Goal: Browse casually

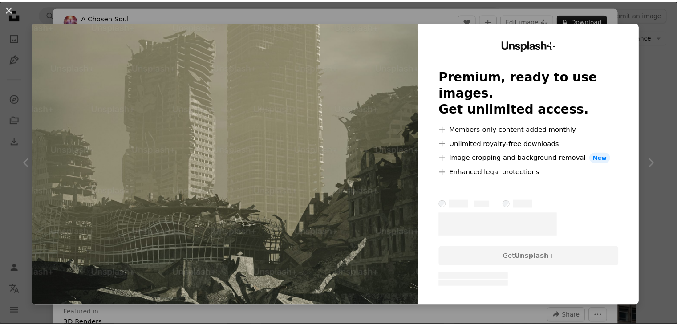
scroll to position [83, 0]
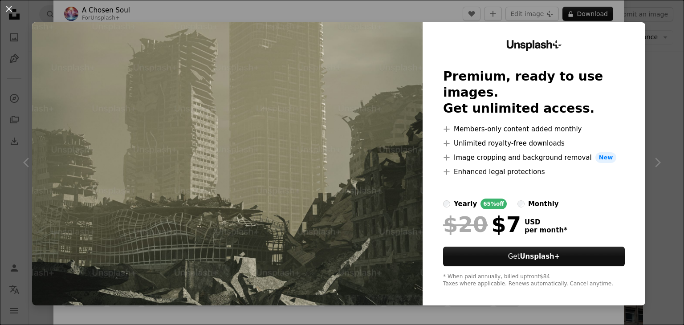
drag, startPoint x: 606, startPoint y: 14, endPoint x: 622, endPoint y: 13, distance: 16.5
click at [622, 13] on div "An X shape Unsplash+ Premium, ready to use images. Get unlimited access. A plus…" at bounding box center [342, 162] width 684 height 325
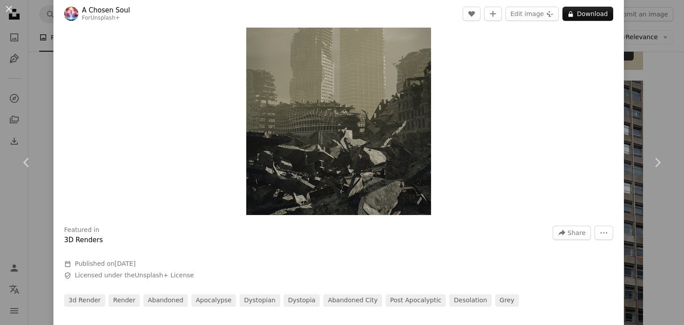
click at [622, 13] on div "An X shape Chevron left Chevron right A Chosen Soul For Unsplash+ A heart A plu…" at bounding box center [342, 162] width 684 height 325
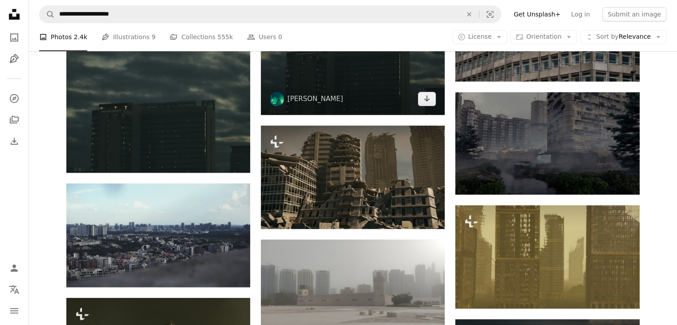
scroll to position [648, 0]
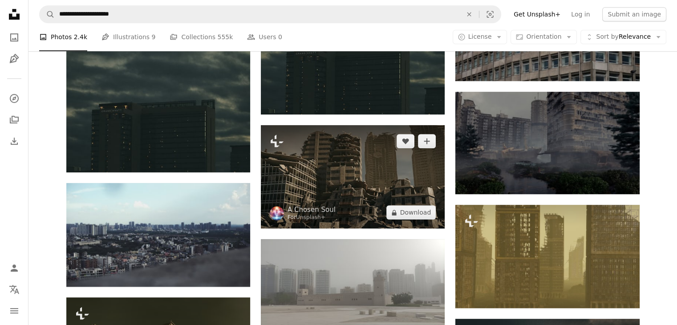
click at [337, 171] on img at bounding box center [353, 176] width 184 height 103
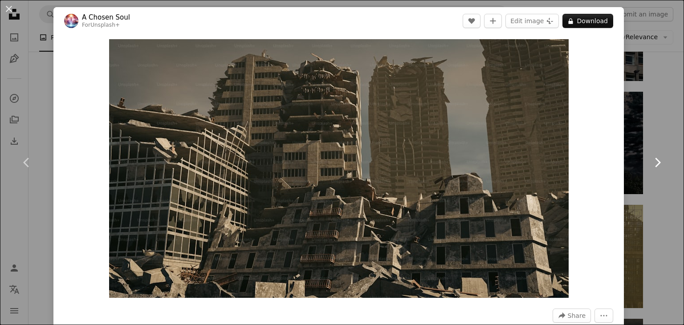
click at [652, 138] on link "Chevron right" at bounding box center [656, 162] width 53 height 85
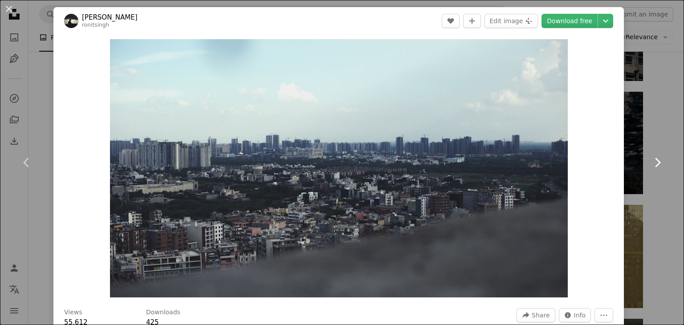
click at [652, 146] on link "Chevron right" at bounding box center [656, 162] width 53 height 85
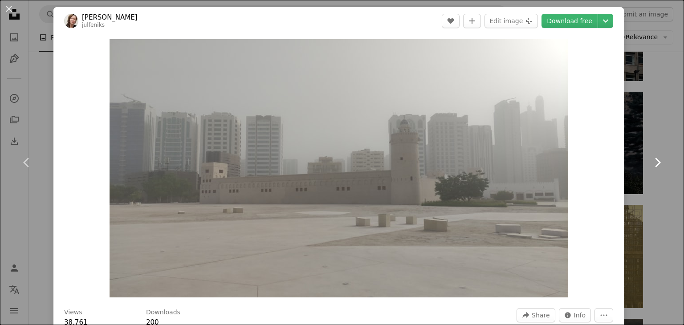
click at [655, 166] on icon at bounding box center [658, 162] width 6 height 9
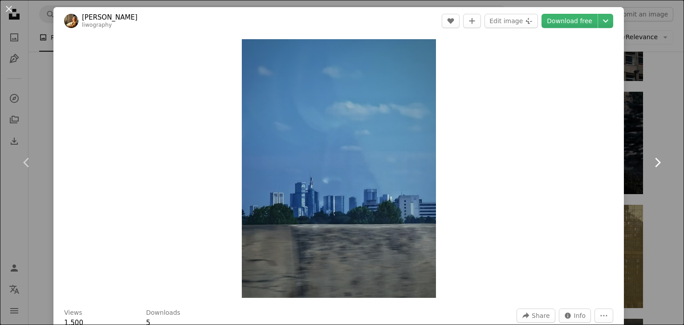
click at [655, 166] on icon at bounding box center [658, 162] width 6 height 9
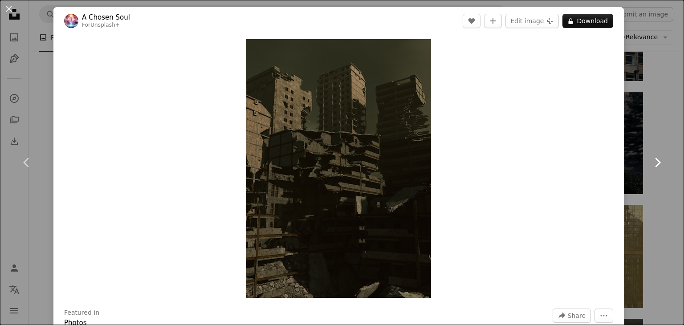
click at [655, 166] on icon at bounding box center [658, 162] width 6 height 9
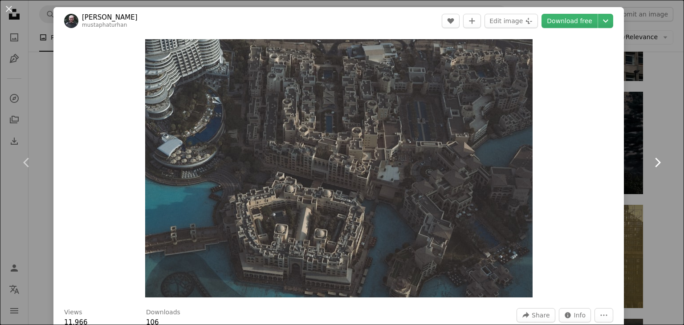
click at [655, 166] on icon at bounding box center [658, 162] width 6 height 9
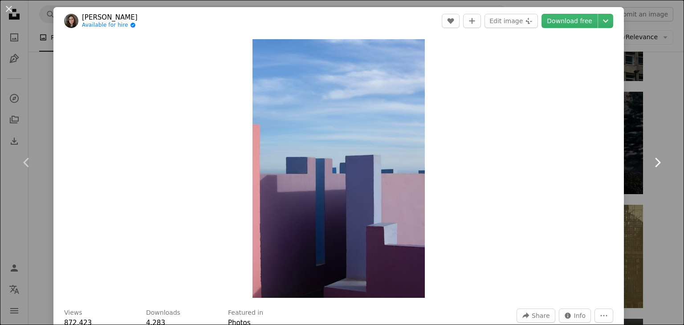
click at [655, 166] on icon at bounding box center [658, 162] width 6 height 9
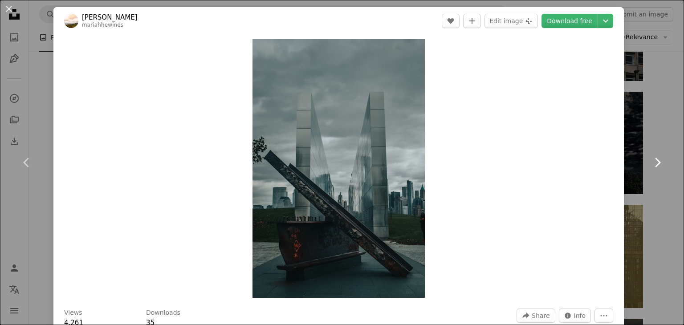
click at [655, 166] on icon at bounding box center [658, 162] width 6 height 9
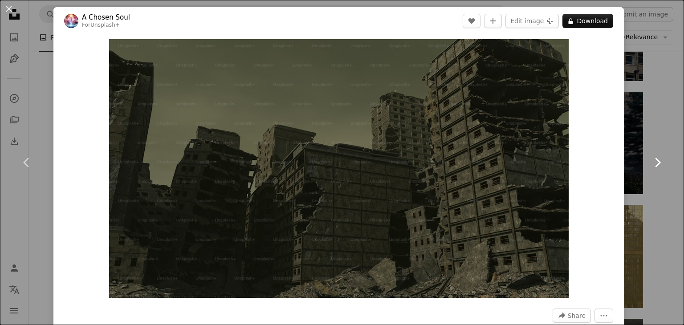
click at [655, 166] on icon at bounding box center [658, 162] width 6 height 9
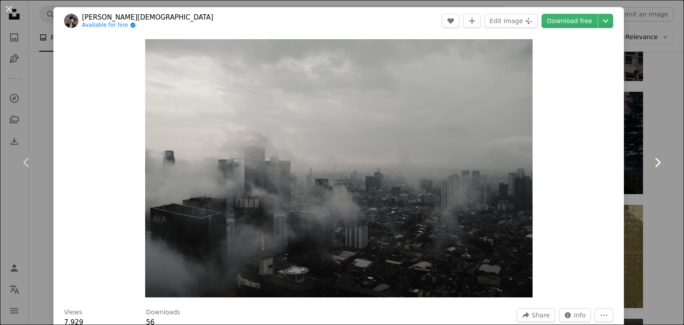
click at [655, 166] on icon at bounding box center [658, 162] width 6 height 9
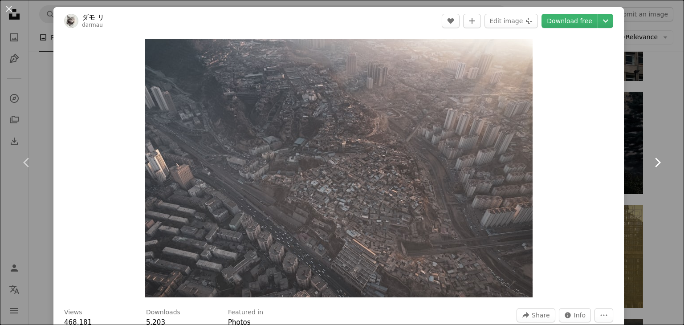
click at [655, 166] on icon at bounding box center [658, 162] width 6 height 9
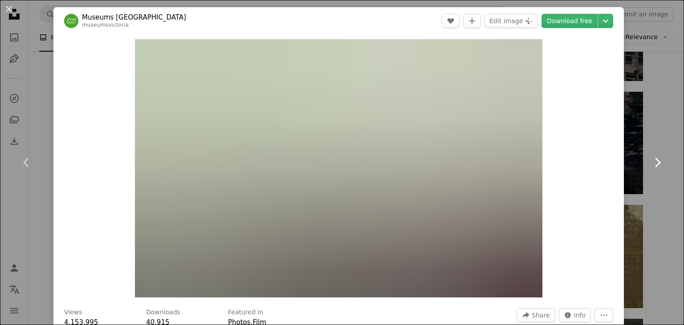
click at [655, 166] on icon at bounding box center [658, 162] width 6 height 9
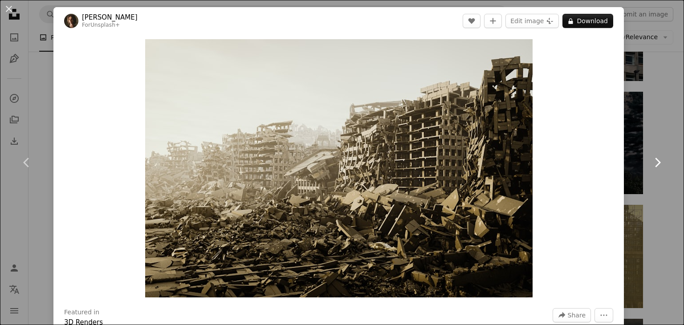
click at [655, 166] on icon at bounding box center [658, 162] width 6 height 9
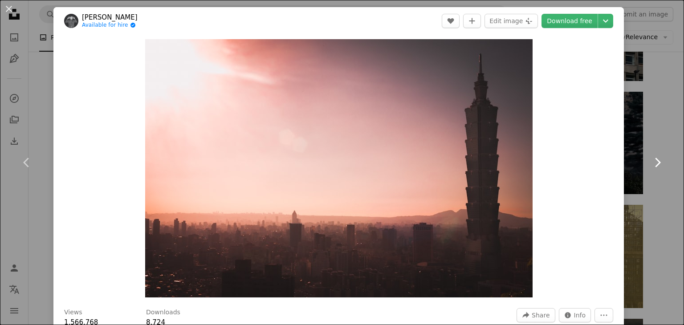
click at [655, 166] on icon at bounding box center [658, 162] width 6 height 9
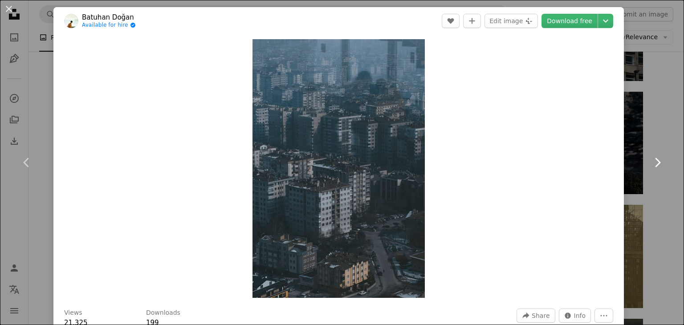
click at [655, 166] on icon at bounding box center [658, 162] width 6 height 9
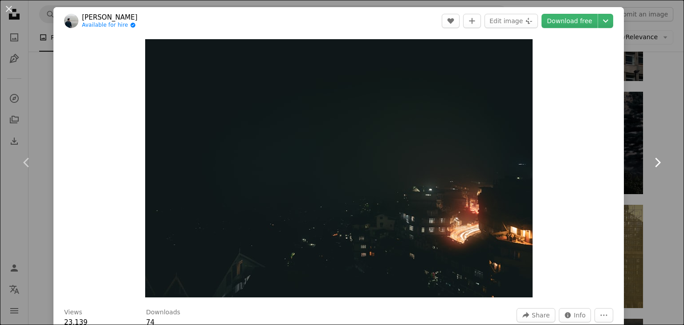
click at [655, 166] on icon at bounding box center [658, 162] width 6 height 9
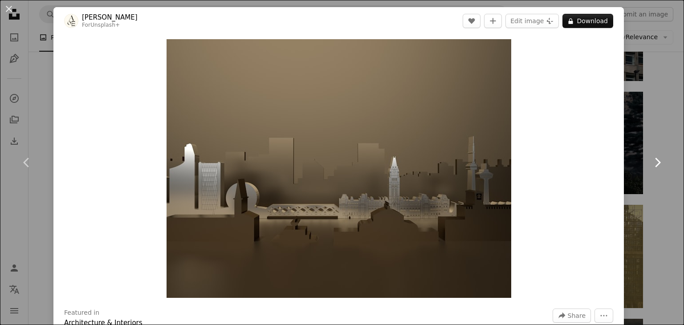
click at [655, 166] on icon at bounding box center [658, 162] width 6 height 9
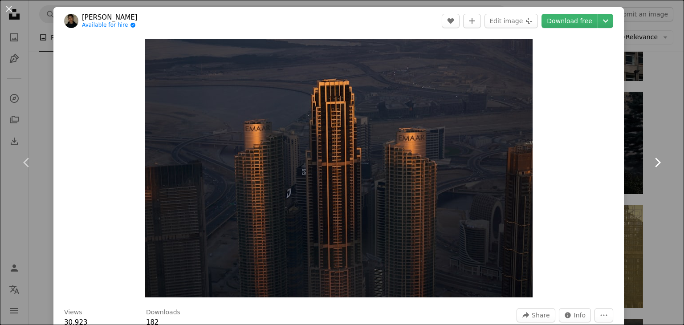
click at [655, 166] on icon at bounding box center [658, 162] width 6 height 9
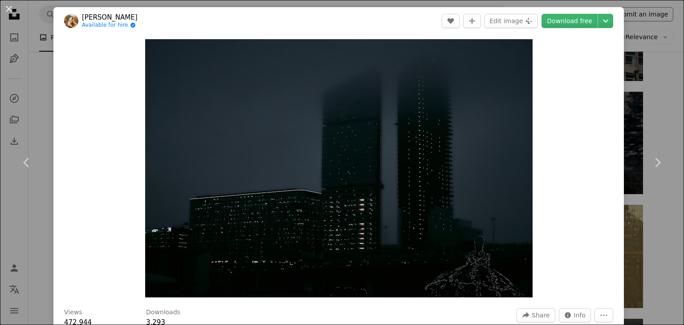
drag, startPoint x: 642, startPoint y: 47, endPoint x: 647, endPoint y: 15, distance: 32.4
click at [647, 15] on div "An X shape Chevron left Chevron right [PERSON_NAME] Available for hire A checkm…" at bounding box center [342, 162] width 684 height 325
